Goal: Information Seeking & Learning: Understand process/instructions

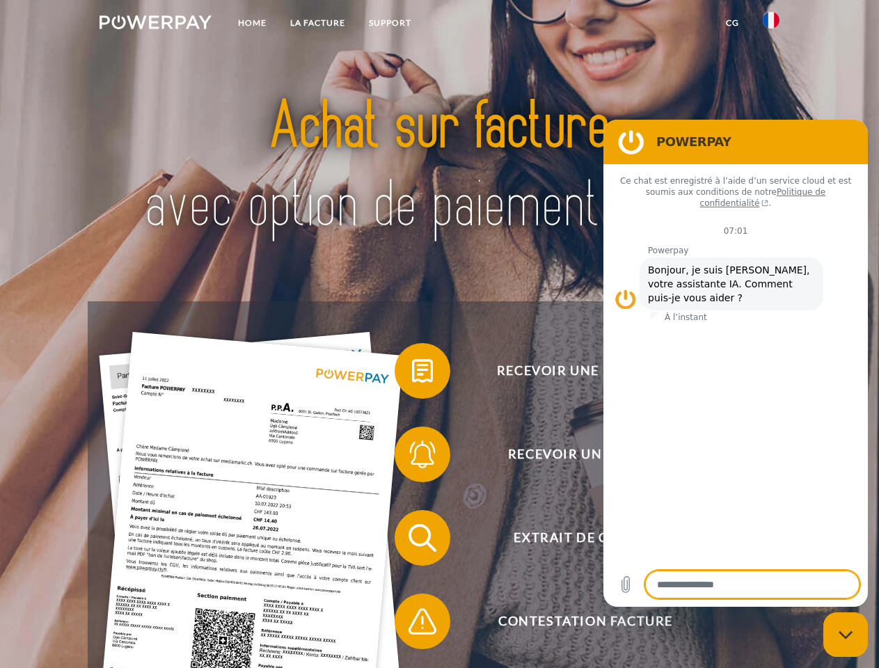
click at [155, 24] on img at bounding box center [156, 22] width 112 height 14
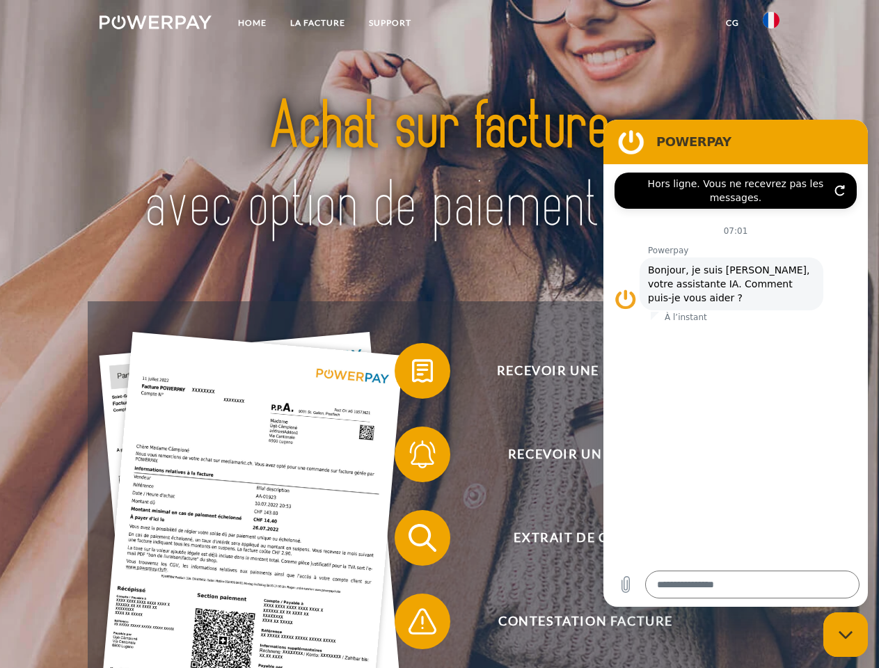
click at [771, 24] on img at bounding box center [771, 20] width 17 height 17
click at [732, 23] on link "CG" at bounding box center [732, 22] width 37 height 25
click at [412, 374] on span at bounding box center [402, 371] width 70 height 70
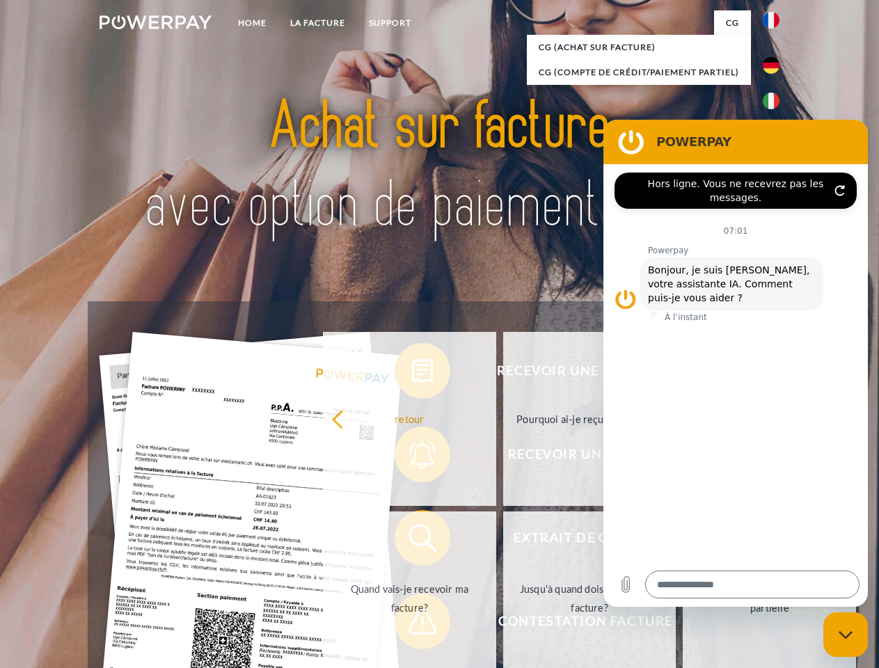
click at [412, 457] on div "Recevoir une facture ? Recevoir un rappel? Extrait de compte retour" at bounding box center [439, 579] width 703 height 557
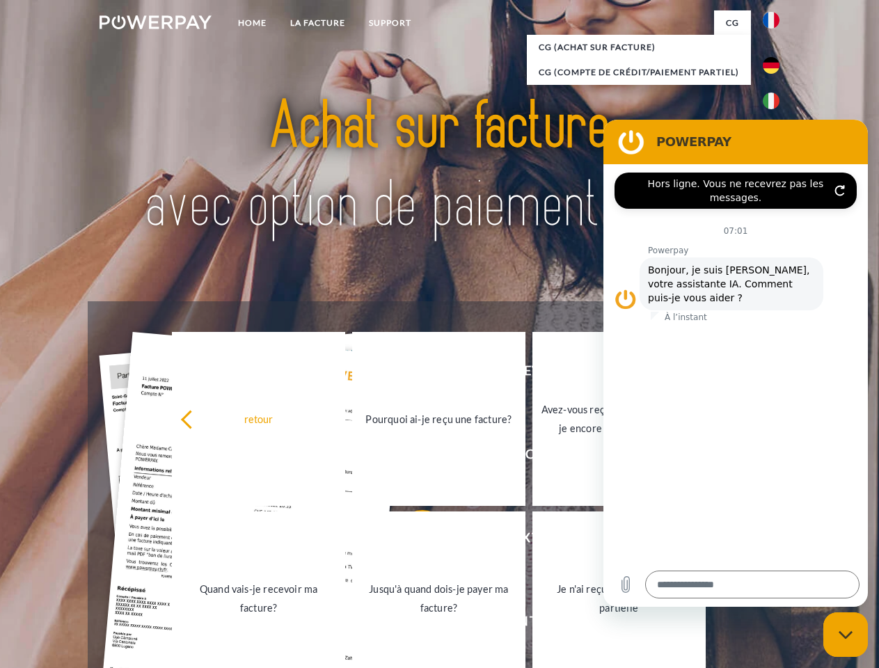
click at [412, 541] on link "Jusqu'à quand dois-je payer ma facture?" at bounding box center [438, 598] width 173 height 174
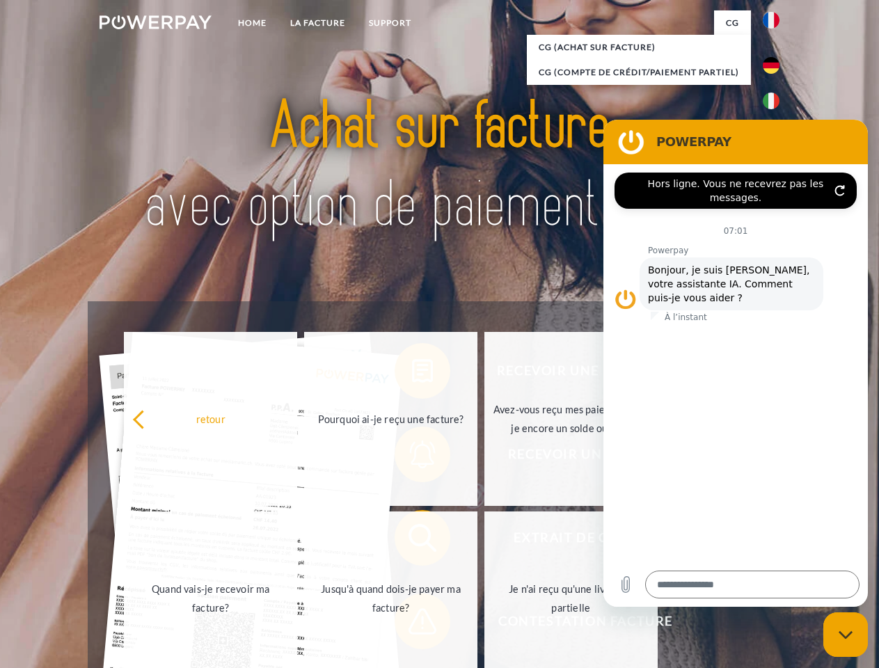
click at [412, 624] on span at bounding box center [402, 622] width 70 height 70
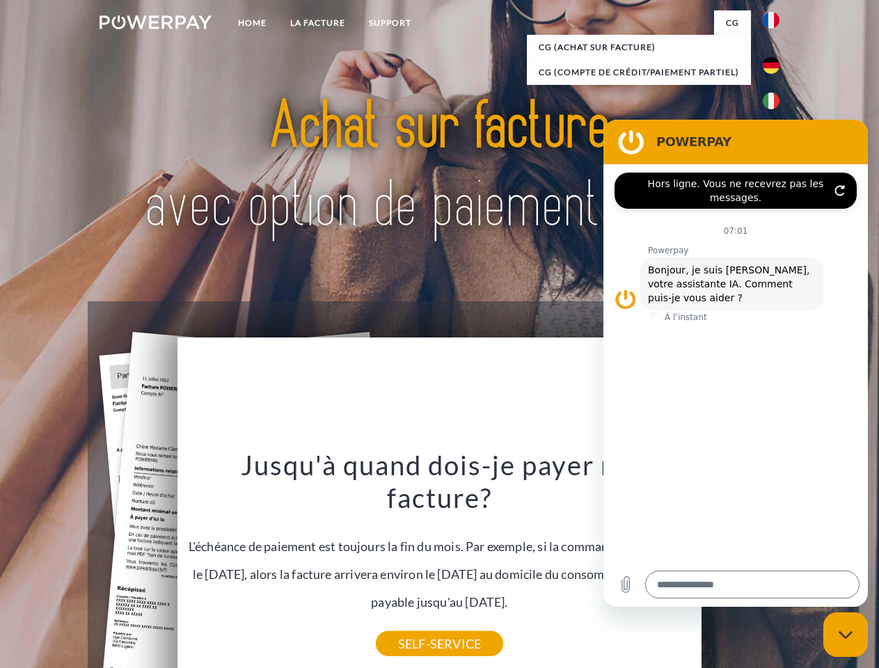
click at [846, 635] on icon "Fermer la fenêtre de messagerie" at bounding box center [846, 634] width 15 height 9
type textarea "*"
